Goal: Task Accomplishment & Management: Use online tool/utility

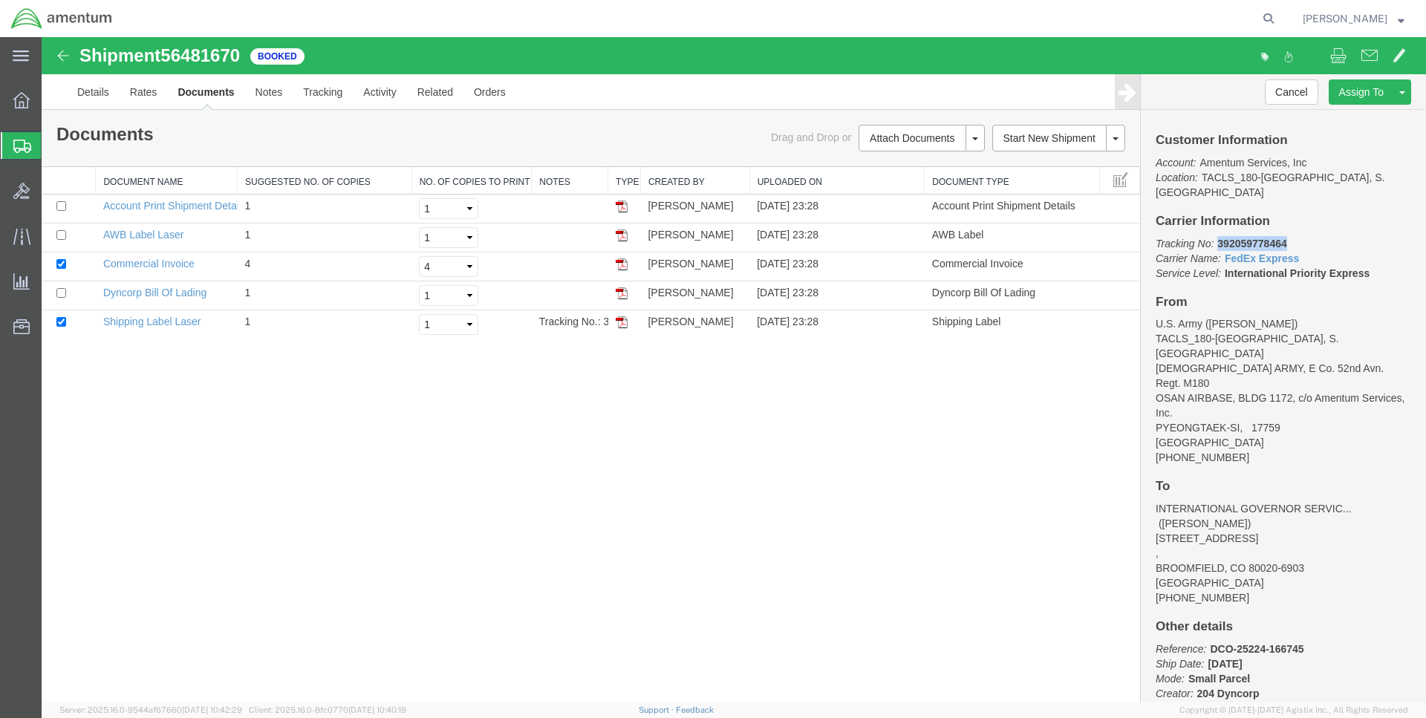
drag, startPoint x: 1218, startPoint y: 228, endPoint x: 1308, endPoint y: 227, distance: 90.6
click at [1308, 236] on p "Tracking No: 392059778464 Carrier Name: FedEx Express FedEx Express Service Lev…" at bounding box center [1282, 258] width 255 height 45
copy b "392059778464"
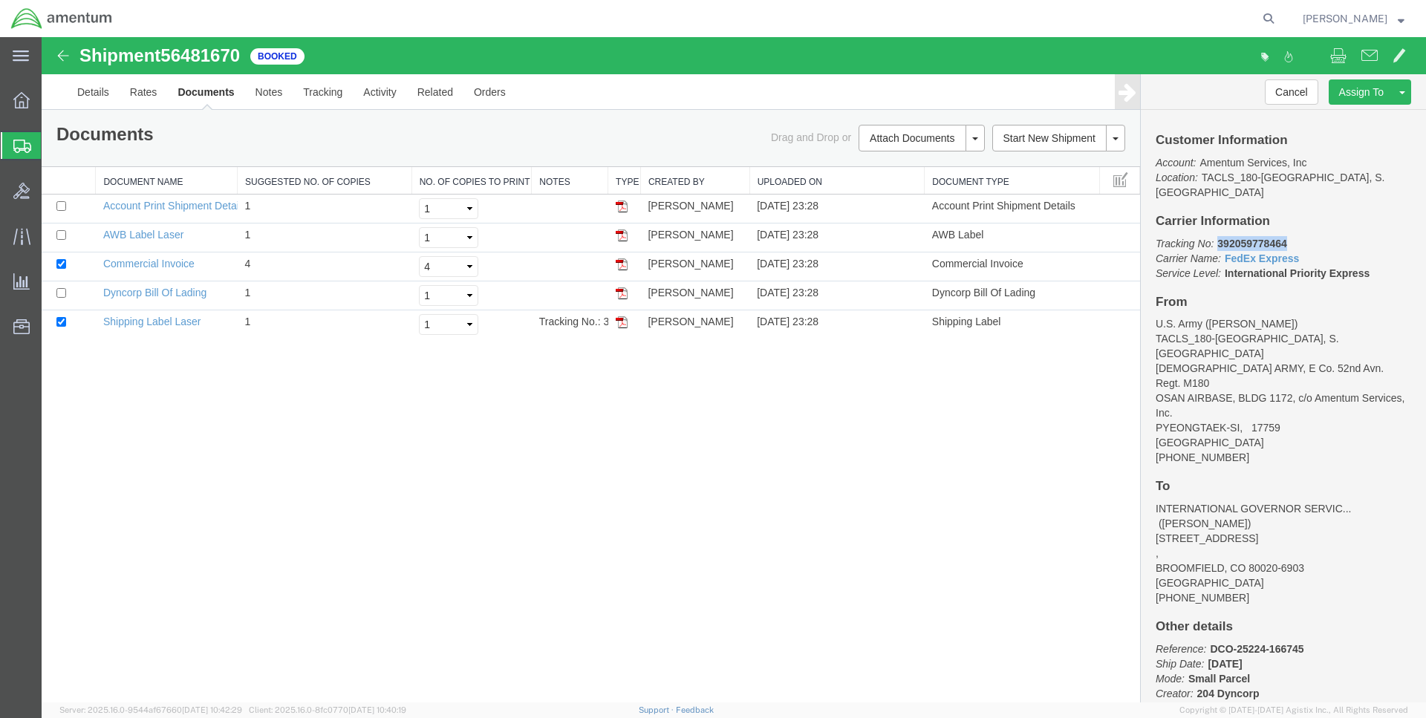
copy b "392059778464"
click at [22, 101] on icon at bounding box center [21, 100] width 16 height 16
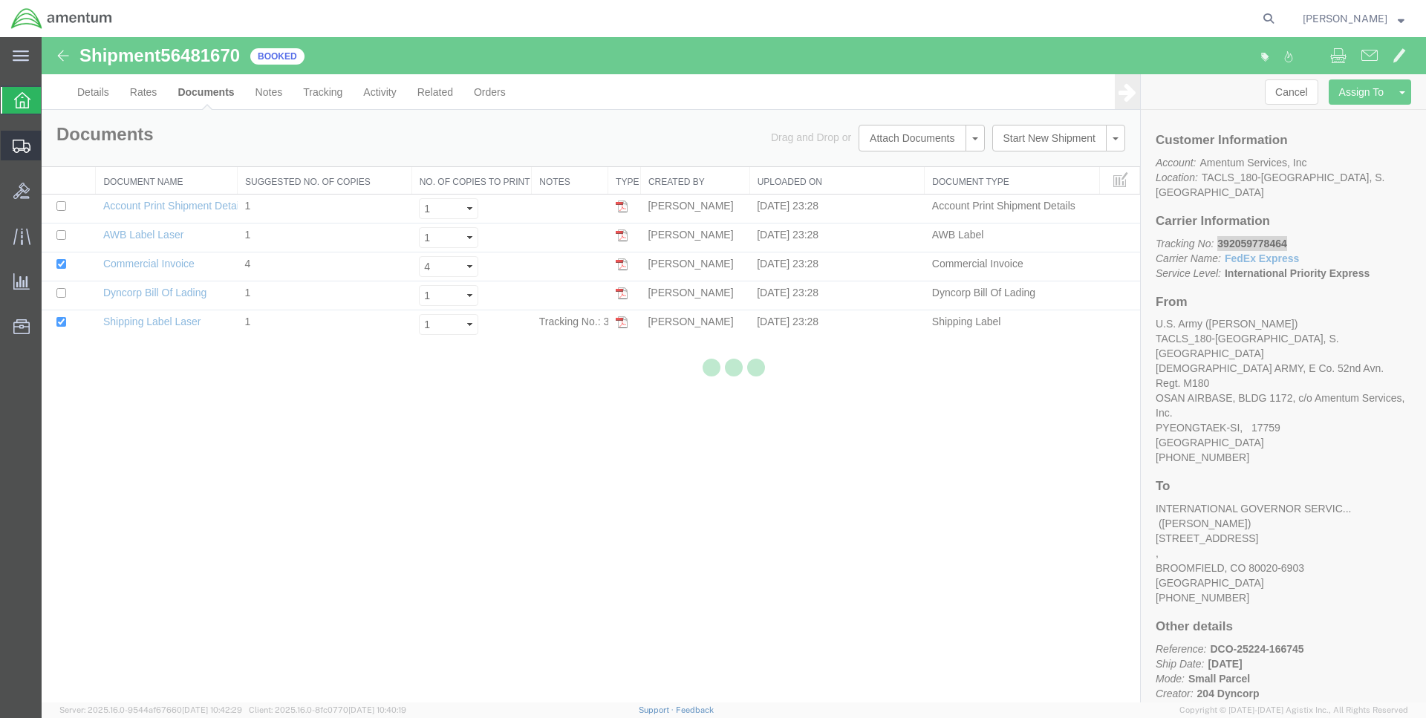
click at [51, 147] on span "Shipments" at bounding box center [46, 146] width 10 height 30
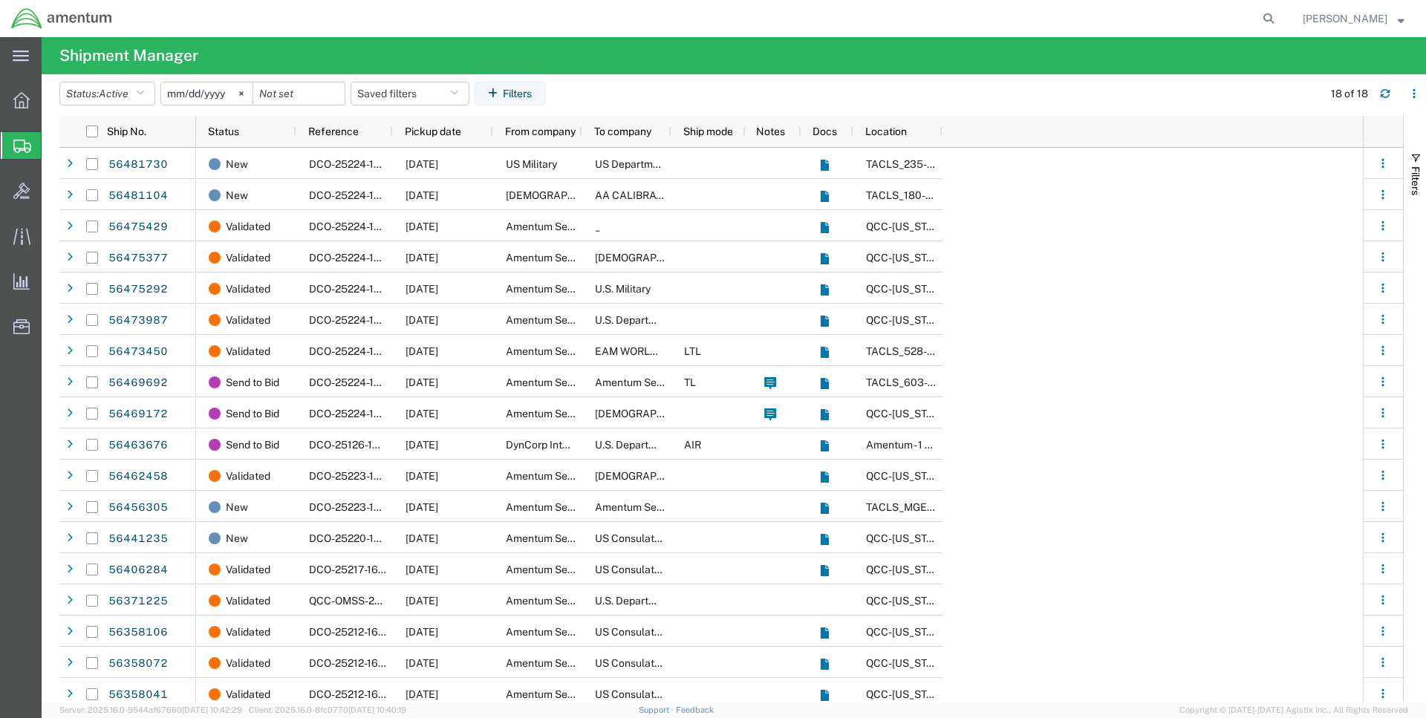
click at [0, 0] on span "Shipment Manager" at bounding box center [0, 0] width 0 height 0
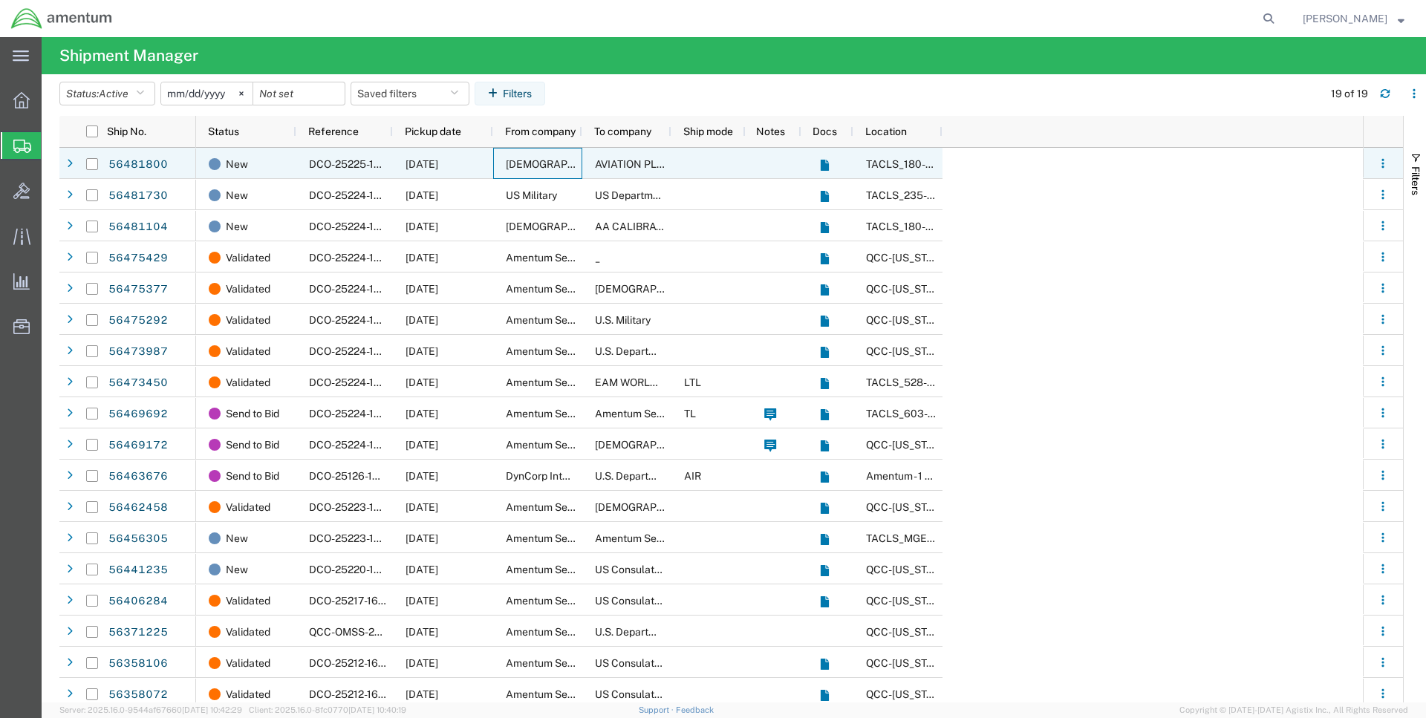
click at [541, 161] on span "[DEMOGRAPHIC_DATA] Army" at bounding box center [577, 164] width 143 height 12
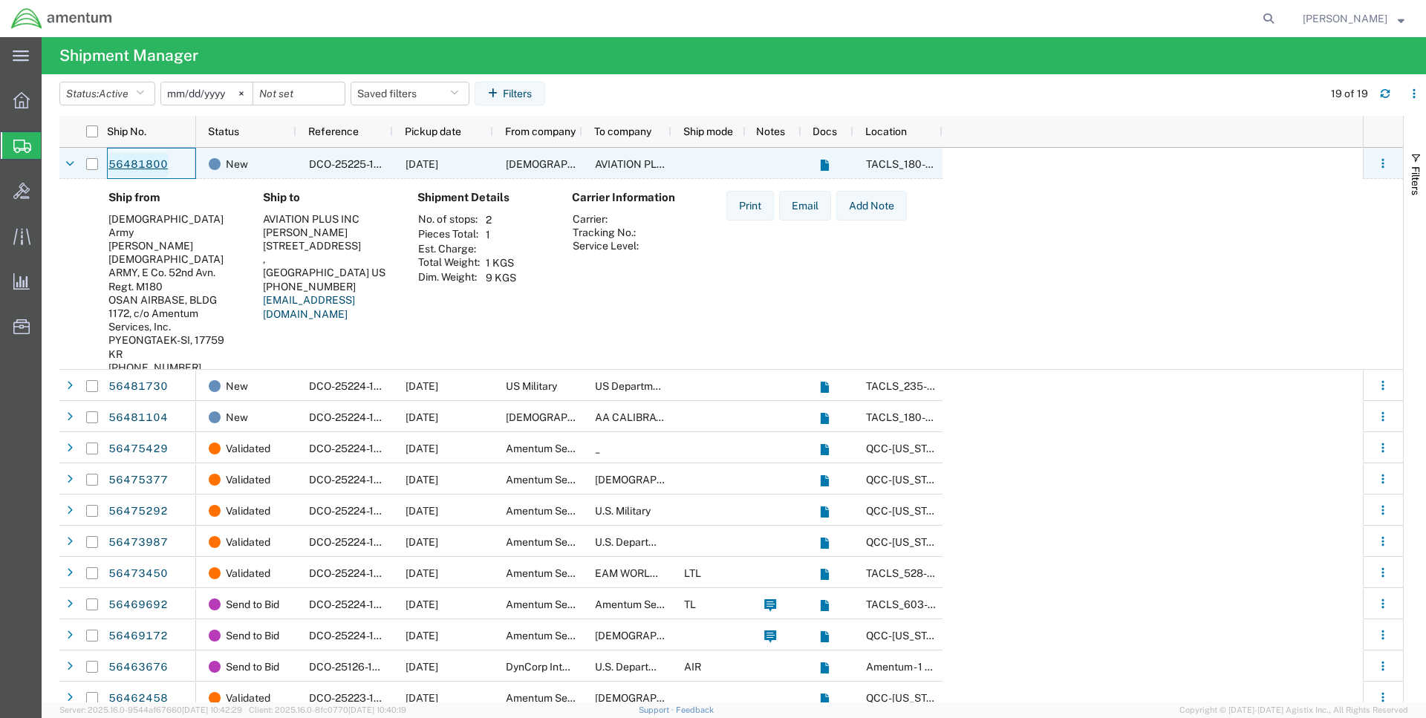
click at [146, 160] on link "56481800" at bounding box center [138, 165] width 61 height 24
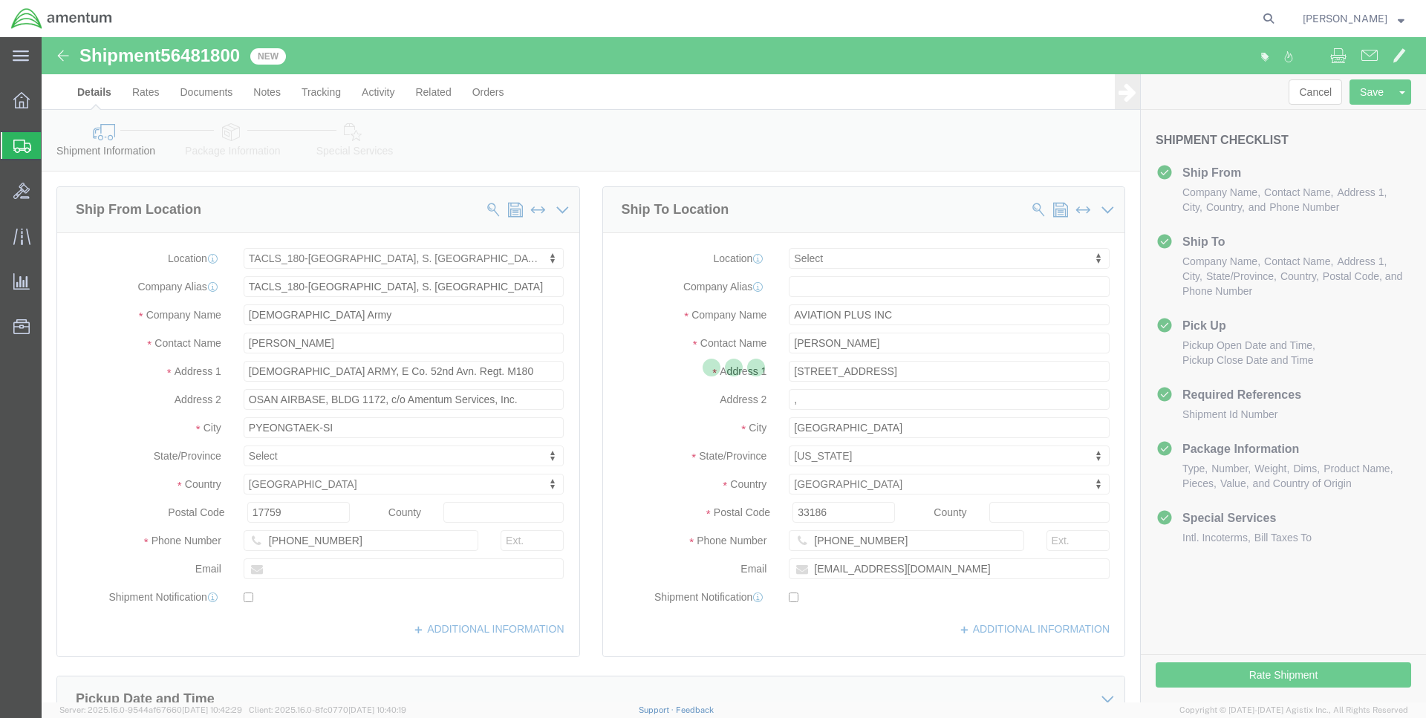
select select "42679"
select select
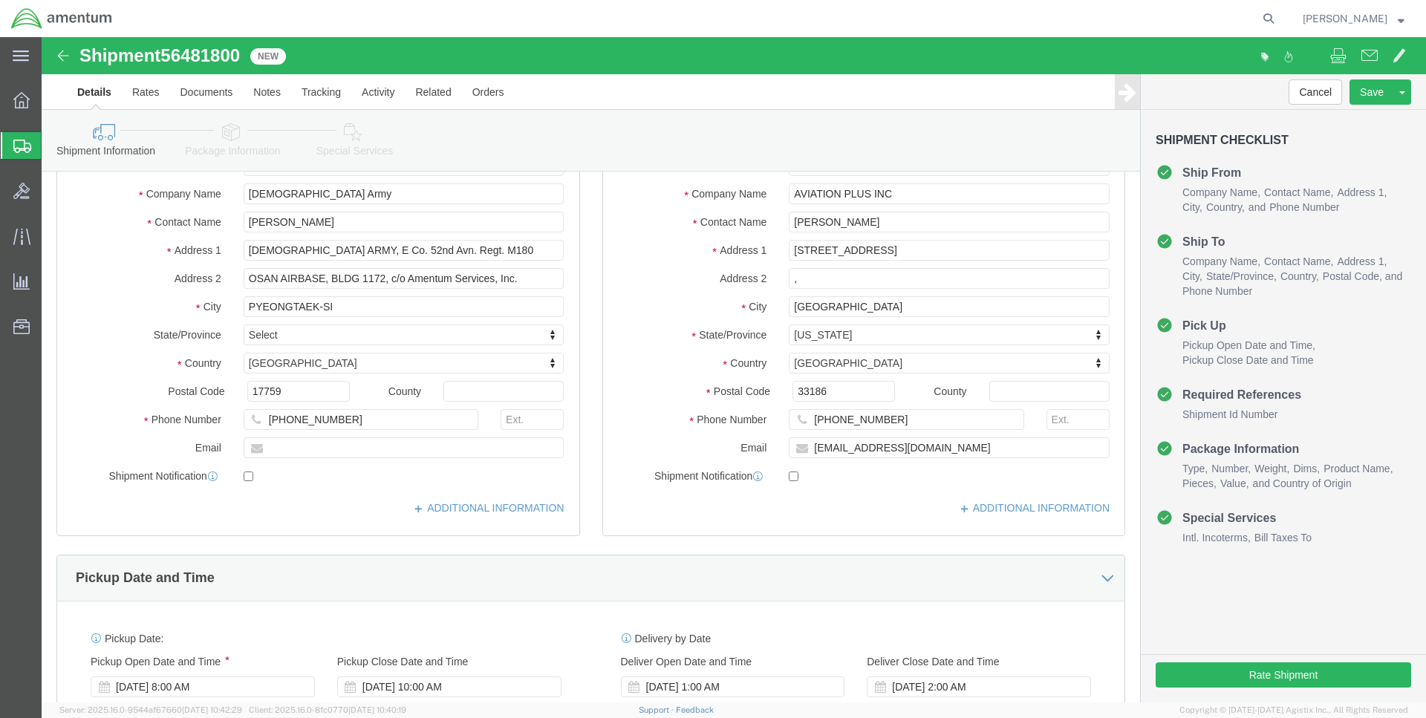
scroll to position [151, 0]
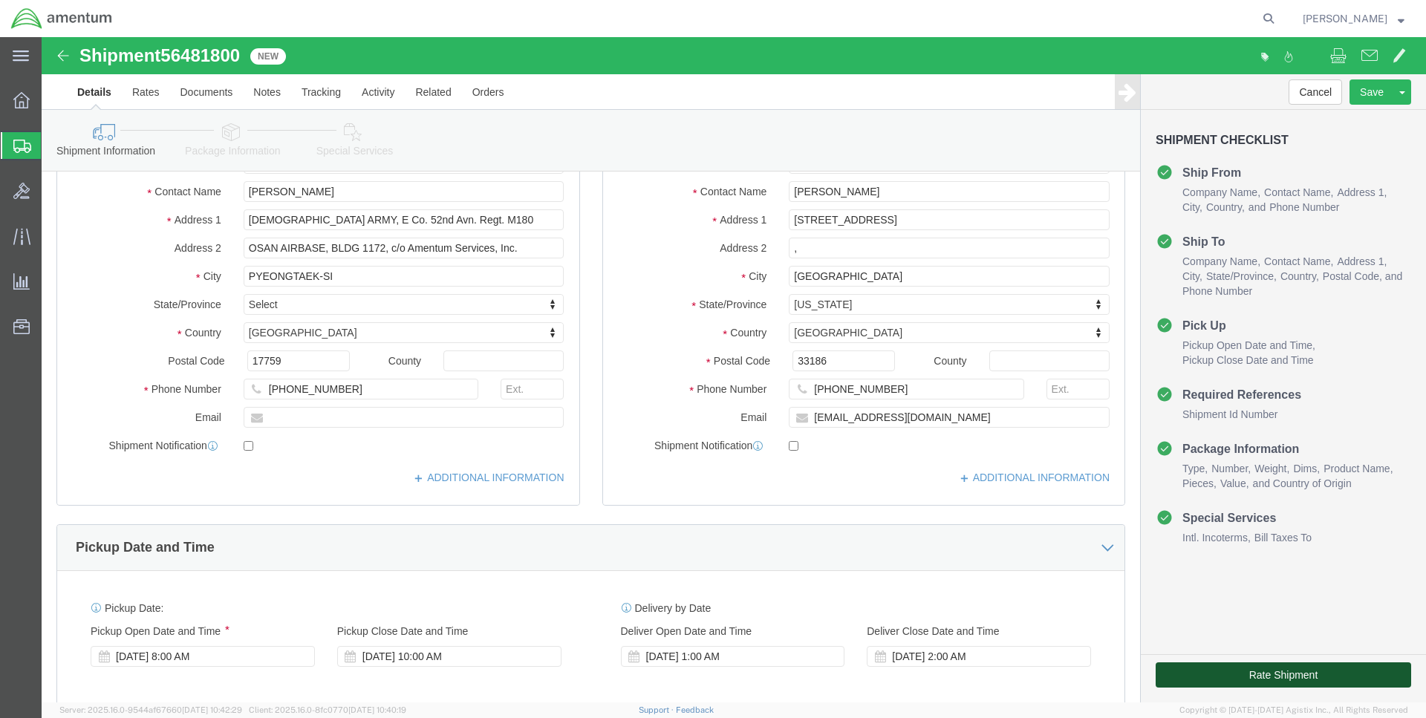
click button "Rate Shipment"
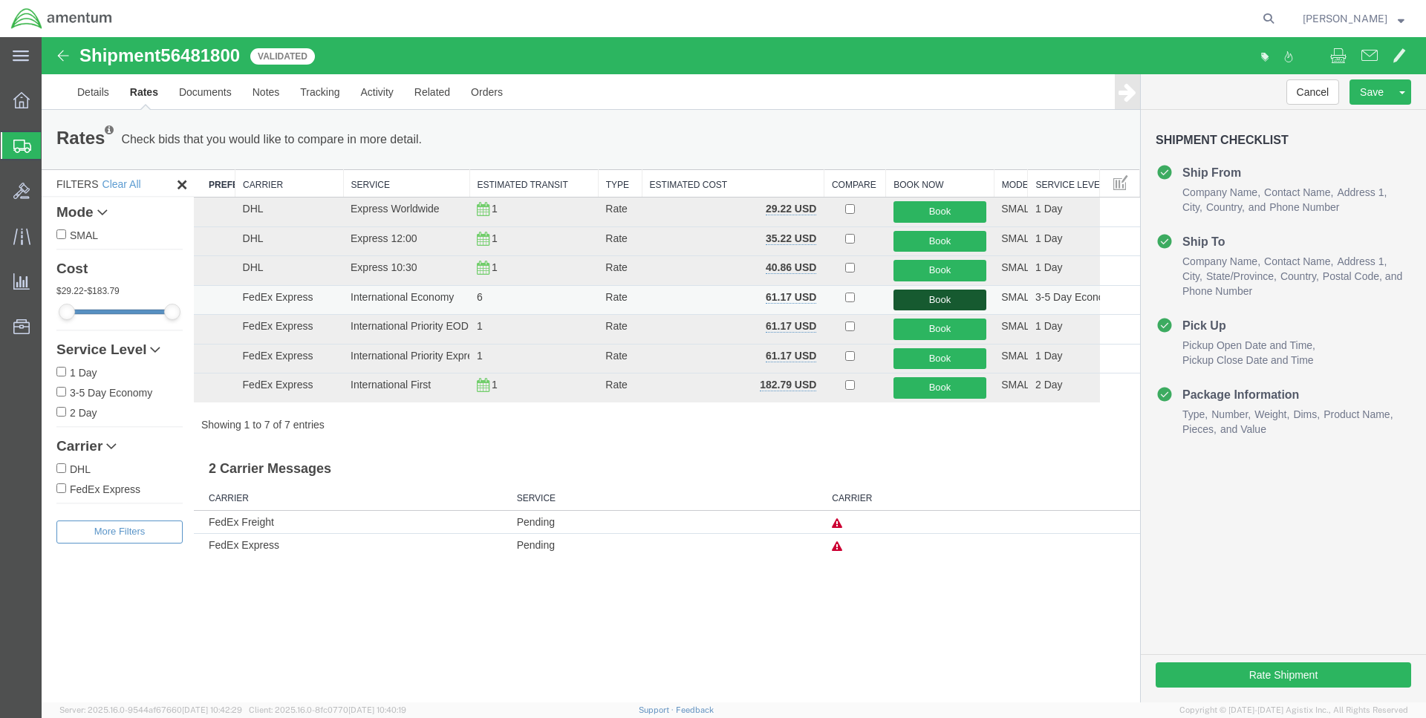
click at [960, 297] on button "Book" at bounding box center [939, 301] width 93 height 22
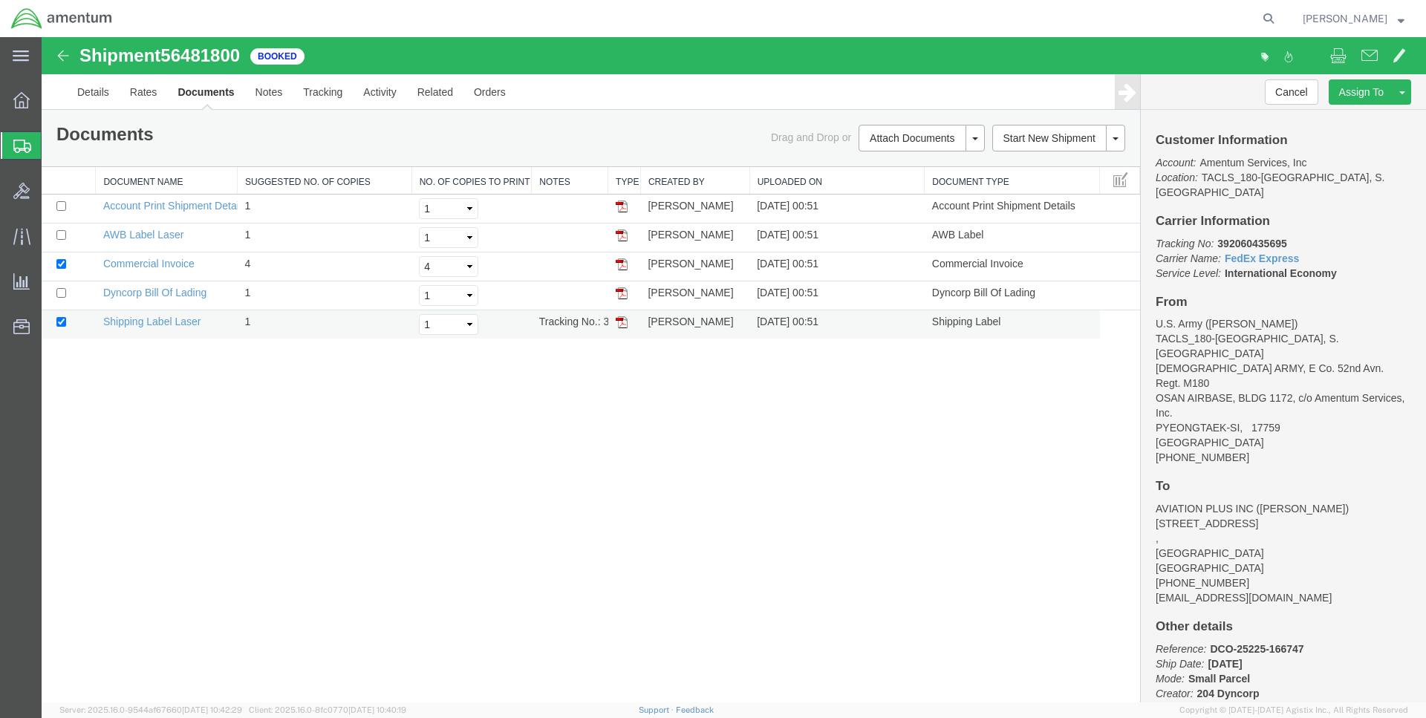
click at [623, 319] on img at bounding box center [622, 322] width 12 height 12
drag, startPoint x: 621, startPoint y: 232, endPoint x: 1367, endPoint y: 157, distance: 749.2
click at [623, 231] on img at bounding box center [622, 235] width 12 height 12
click at [624, 297] on img at bounding box center [622, 293] width 12 height 12
drag, startPoint x: 1221, startPoint y: 231, endPoint x: 1250, endPoint y: 229, distance: 28.3
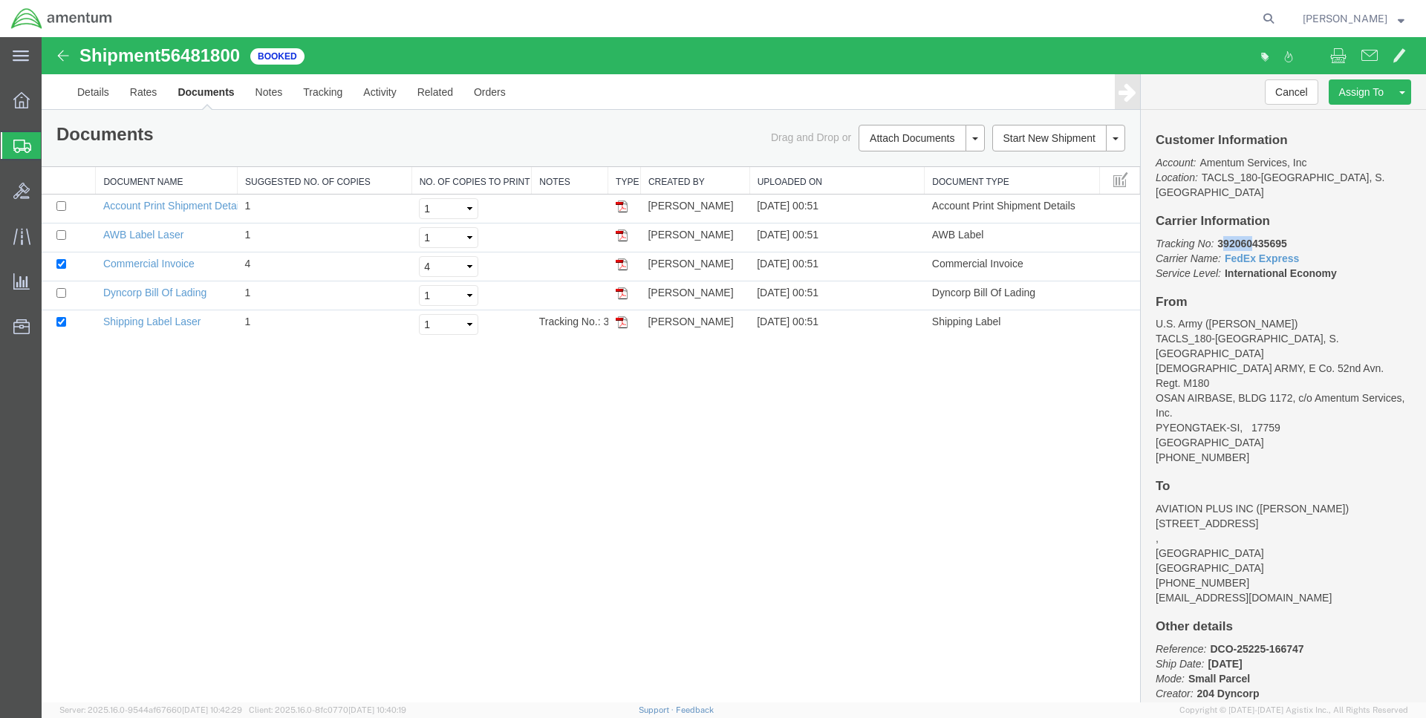
click at [1250, 238] on b "392060435695" at bounding box center [1251, 244] width 69 height 12
drag, startPoint x: 1217, startPoint y: 226, endPoint x: 1288, endPoint y: 229, distance: 71.3
click at [1288, 236] on p "Tracking No: 392060435695 Carrier Name: FedEx Express FedEx Express Service Lev…" at bounding box center [1282, 258] width 255 height 45
copy b "392060435695"
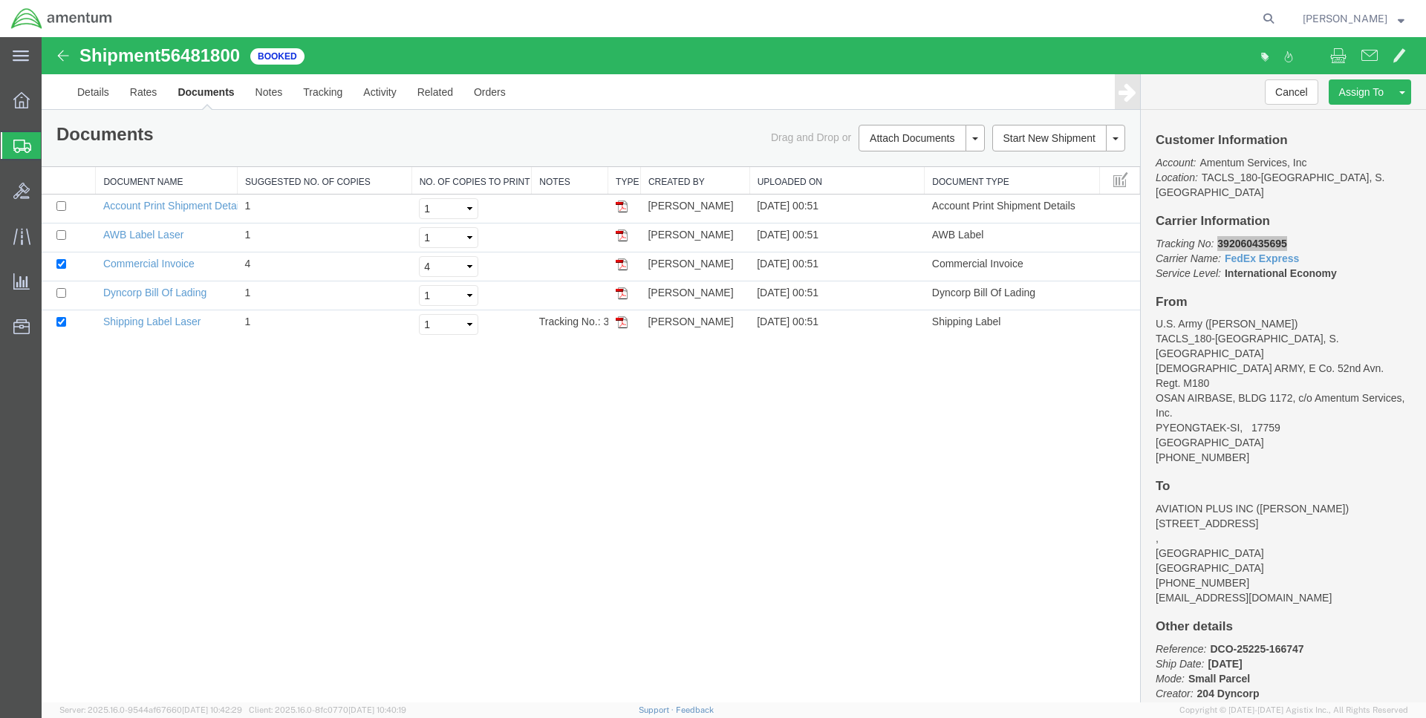
click at [53, 145] on span "Shipments" at bounding box center [47, 146] width 12 height 30
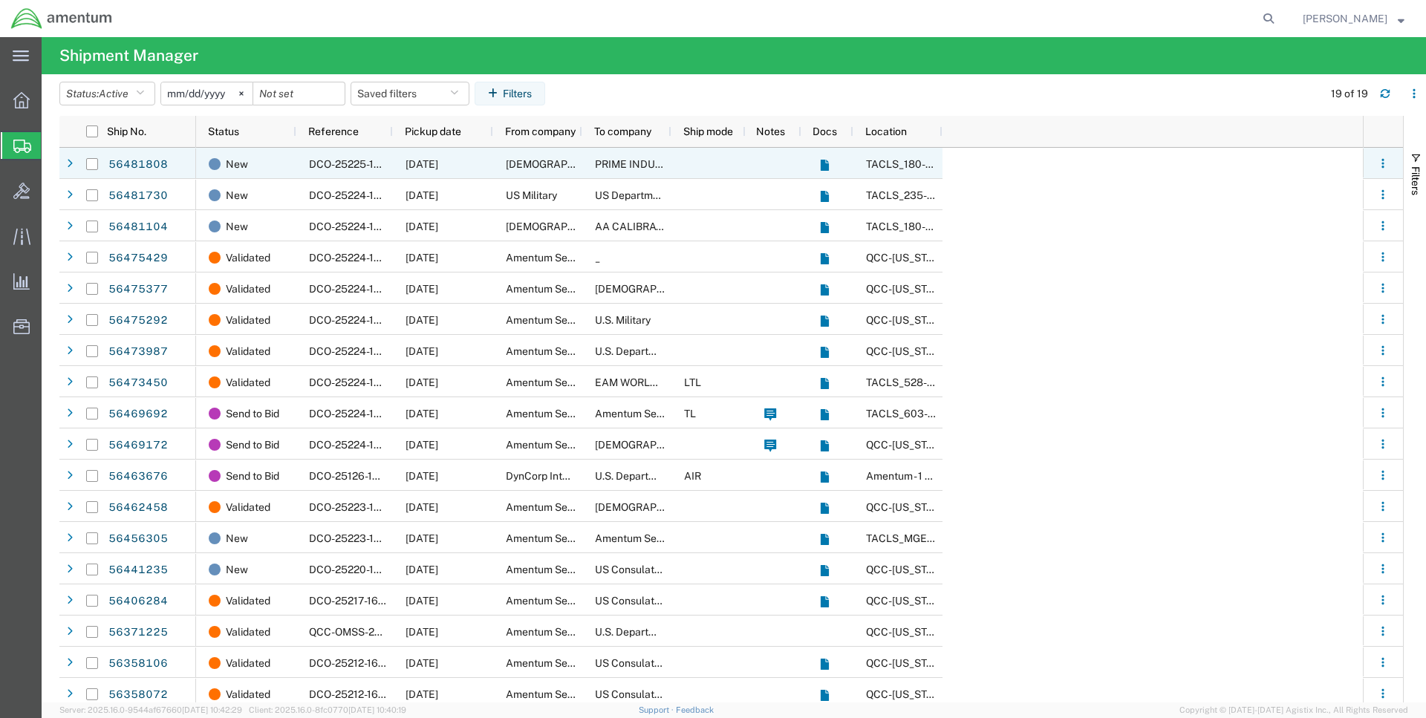
click at [622, 162] on span "PRIME INDUSTRIES INC" at bounding box center [653, 164] width 117 height 12
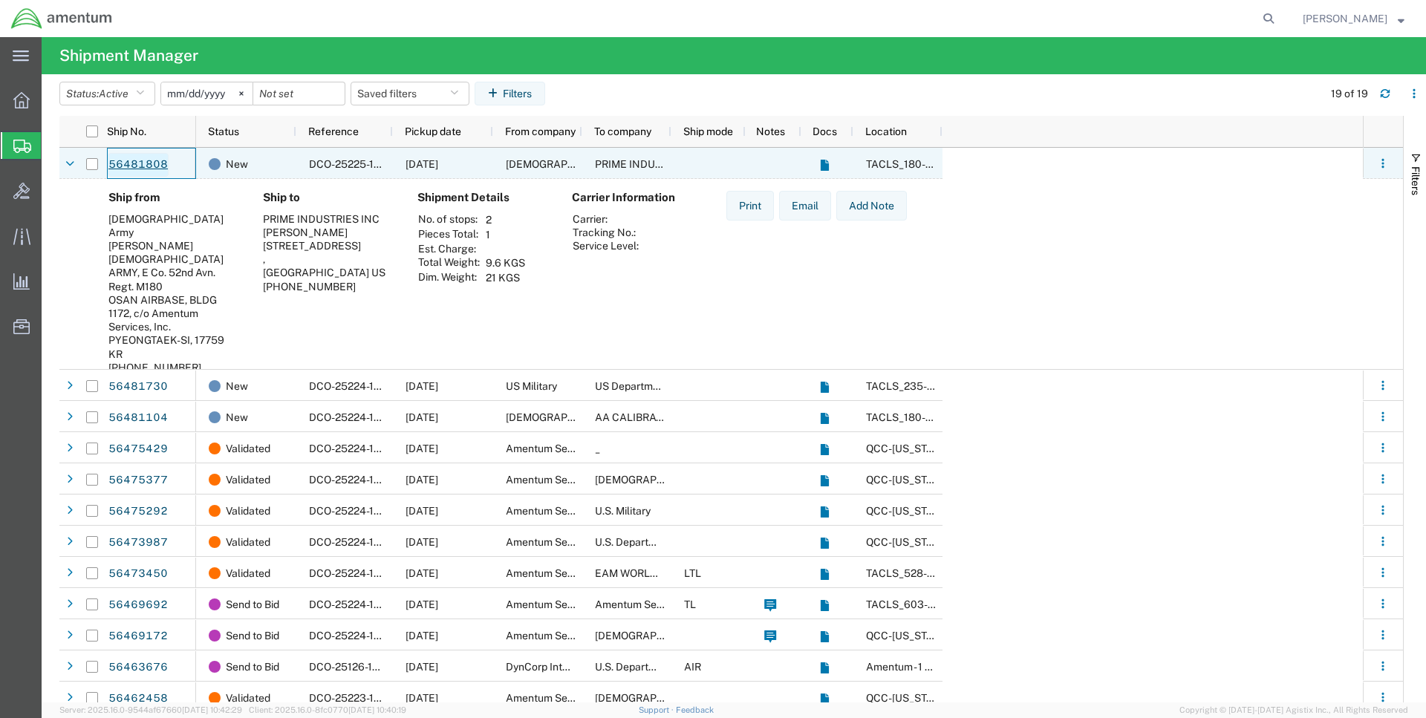
click at [137, 161] on link "56481808" at bounding box center [138, 165] width 61 height 24
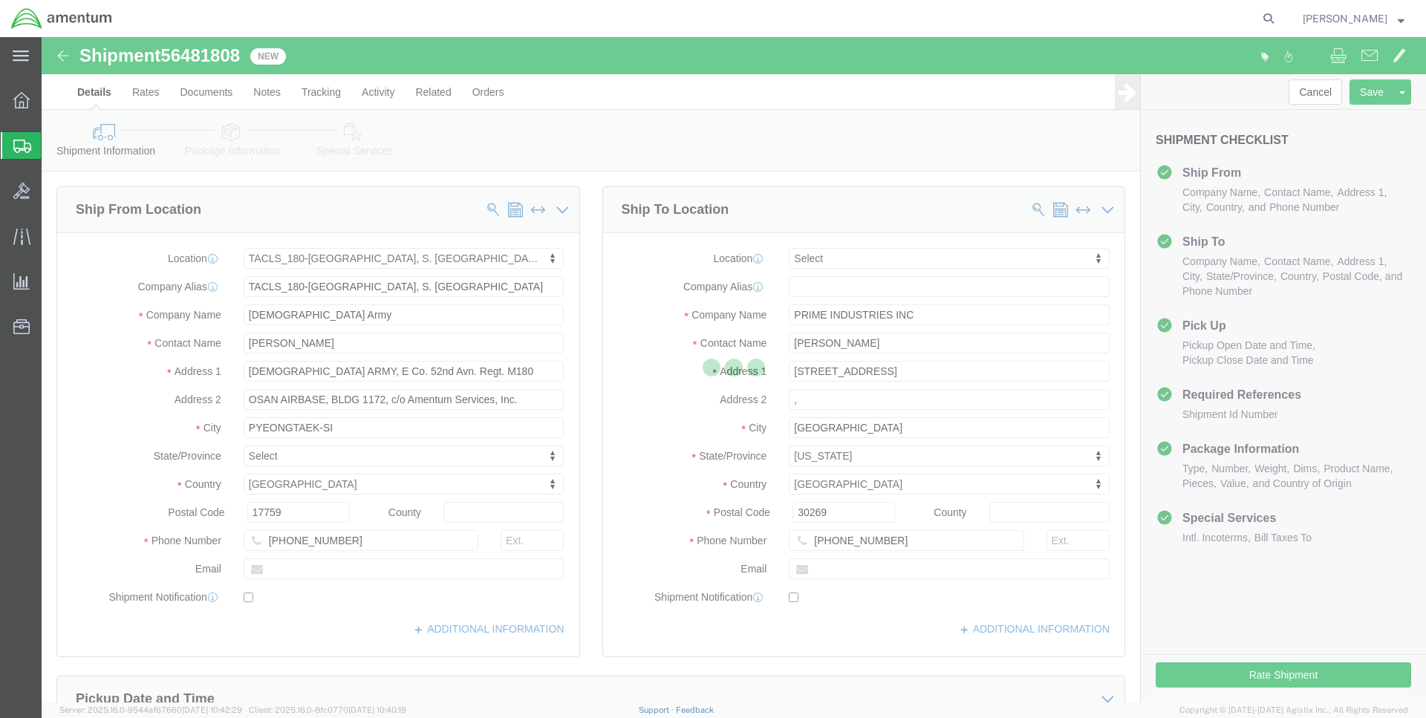
select select "42679"
select select
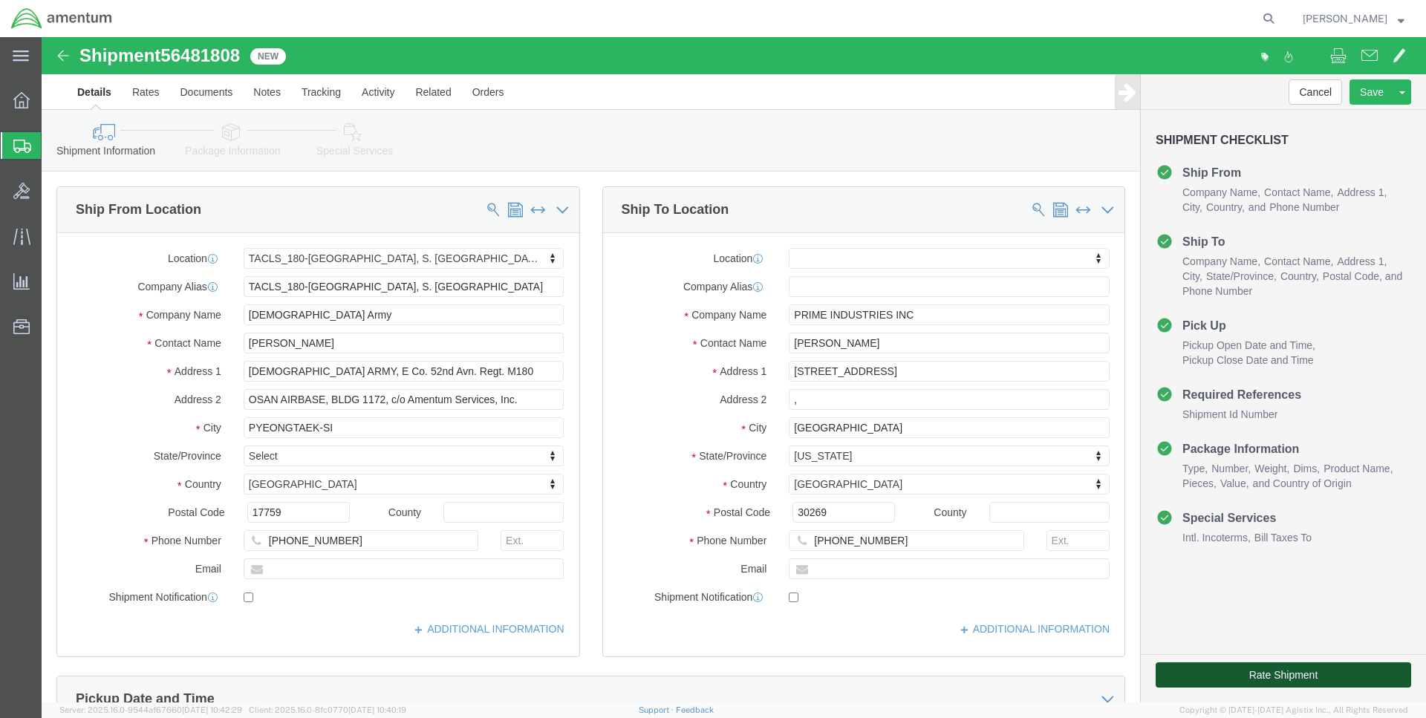
click button "Rate Shipment"
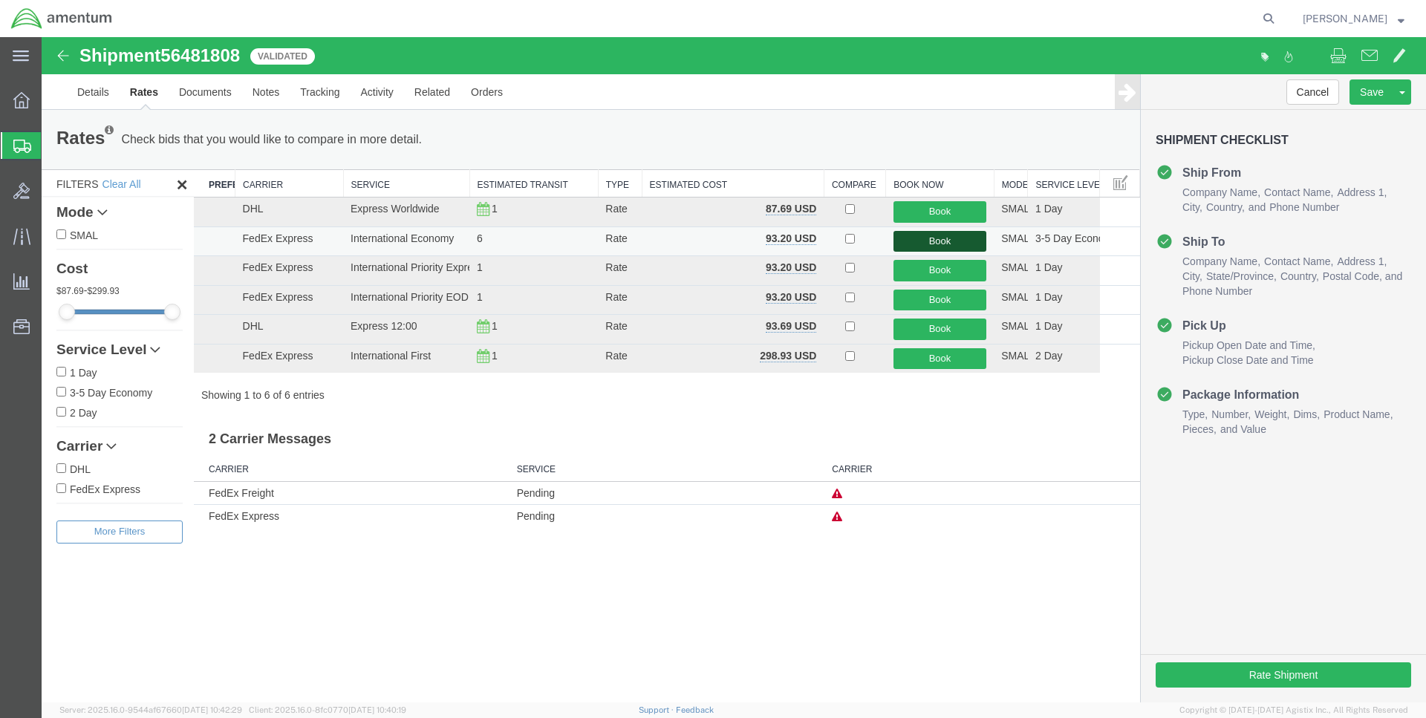
click at [927, 245] on button "Book" at bounding box center [939, 242] width 93 height 22
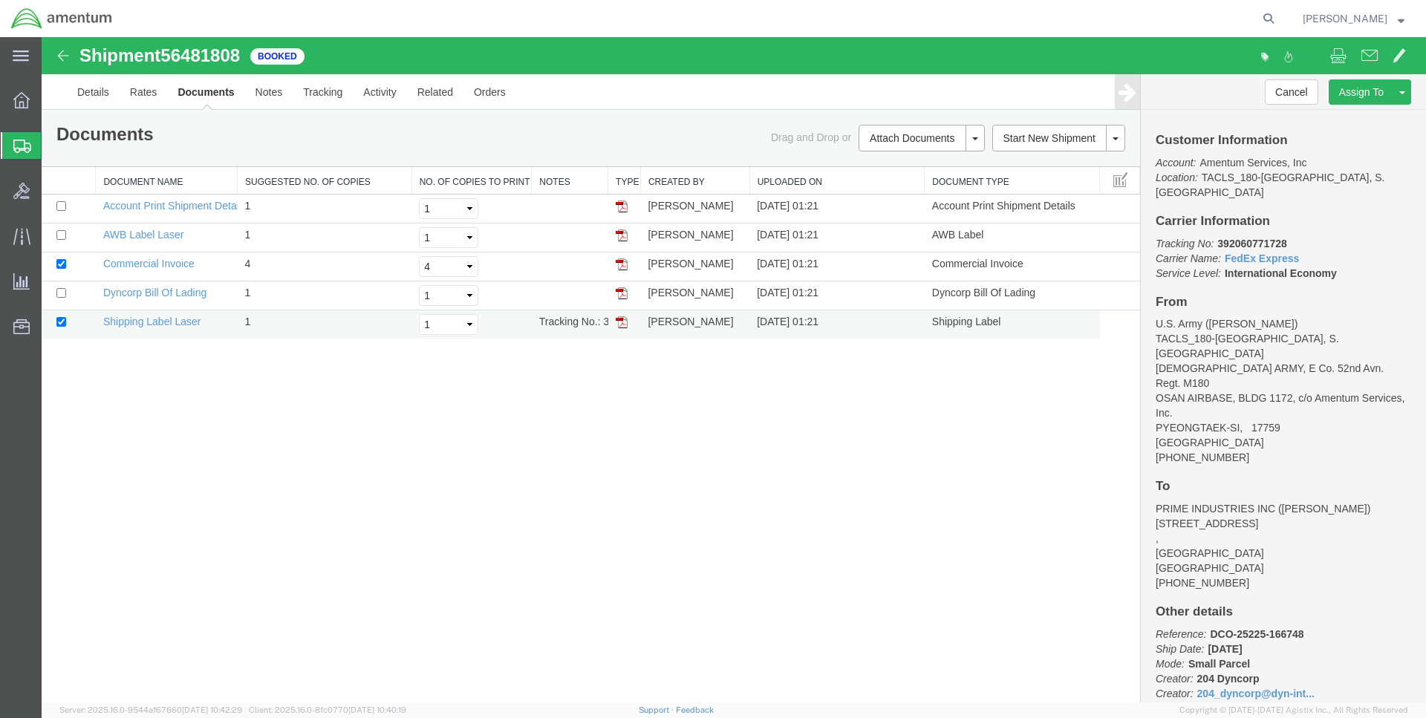
click at [618, 322] on img at bounding box center [622, 322] width 12 height 12
click at [625, 235] on img at bounding box center [622, 235] width 12 height 12
click at [625, 296] on img at bounding box center [622, 293] width 12 height 12
drag, startPoint x: 1217, startPoint y: 229, endPoint x: 1293, endPoint y: 231, distance: 76.5
click at [1293, 236] on p "Tracking No: 392060771728 Carrier Name: FedEx Express FedEx Express Service Lev…" at bounding box center [1282, 258] width 255 height 45
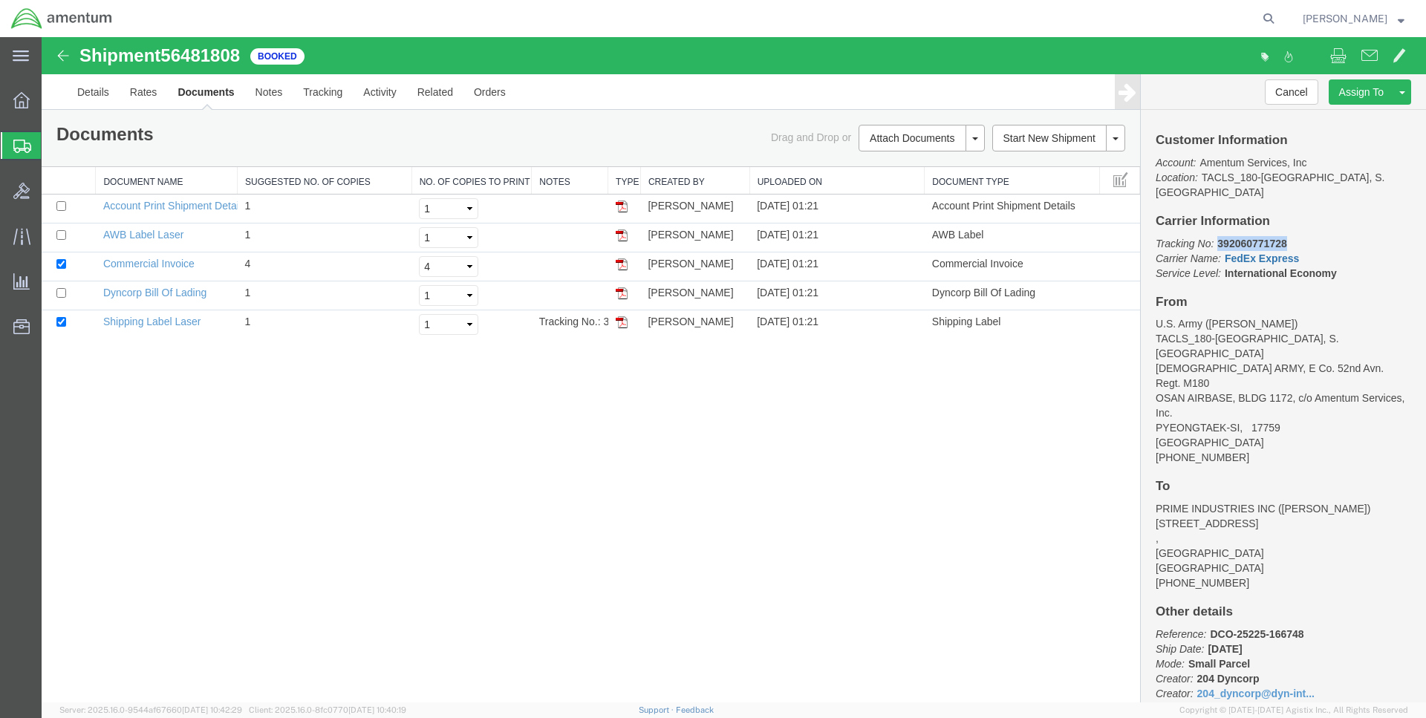
copy b "392060771728"
click at [1229, 238] on b "392060771728" at bounding box center [1251, 244] width 69 height 12
drag, startPoint x: 1218, startPoint y: 228, endPoint x: 1293, endPoint y: 218, distance: 76.3
click at [1293, 218] on div "Customer Information Account: Amentum Services, Inc Location: TACLS_180-Seoul, …" at bounding box center [1282, 406] width 285 height 593
copy b "392060771728"
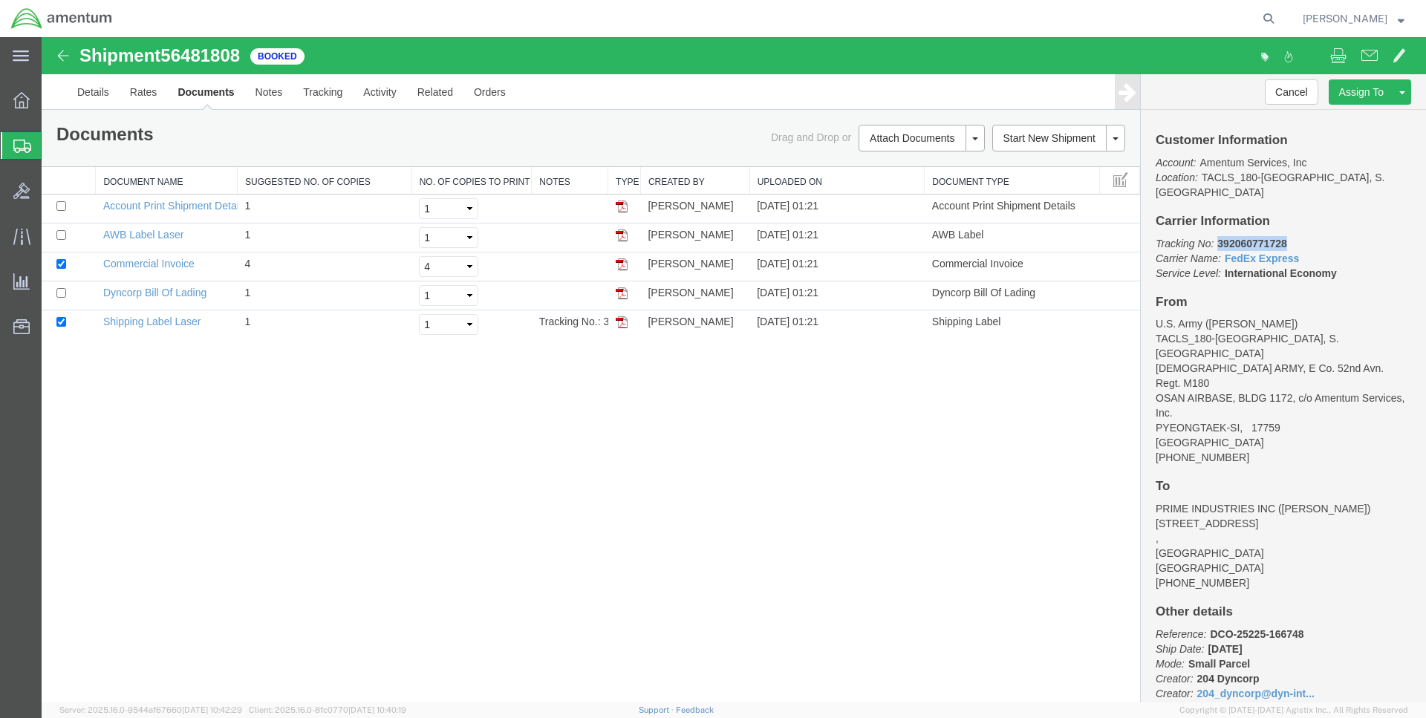
copy b "392060771728"
